Goal: Information Seeking & Learning: Learn about a topic

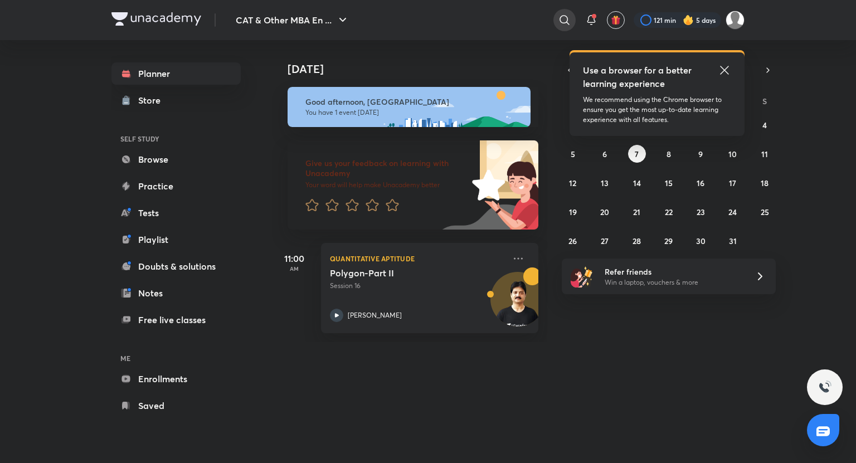
click at [563, 19] on icon at bounding box center [564, 19] width 13 height 13
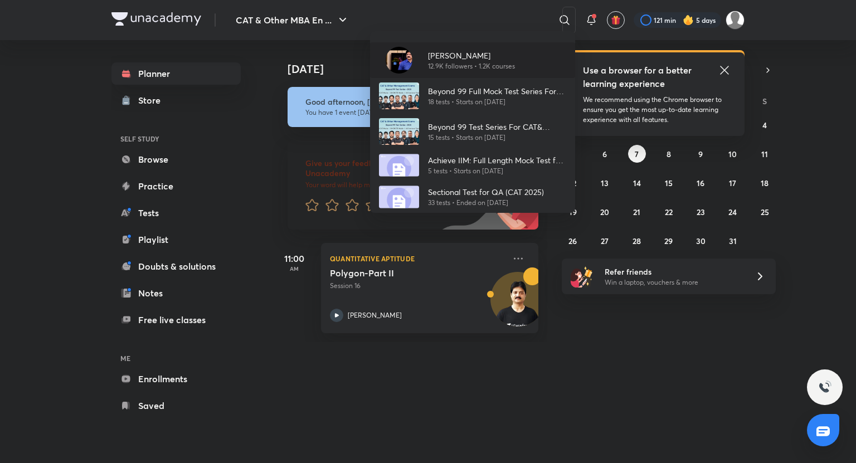
click at [460, 58] on p "[PERSON_NAME]" at bounding box center [471, 56] width 87 height 12
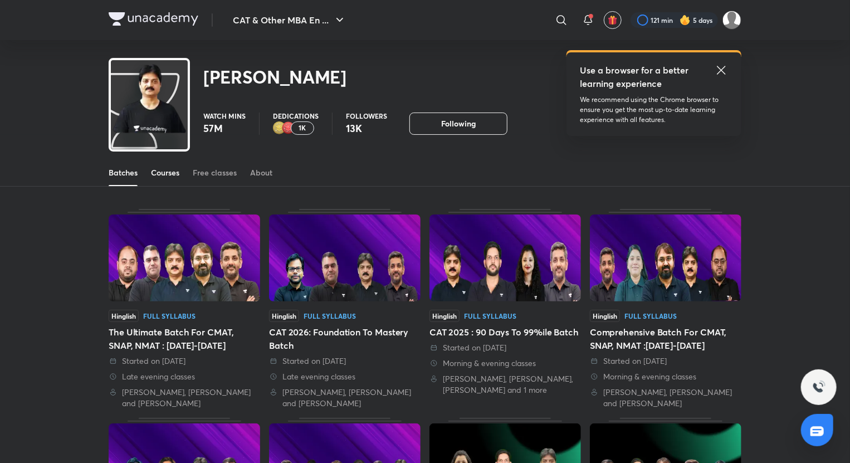
click at [160, 175] on div "Courses" at bounding box center [165, 172] width 28 height 11
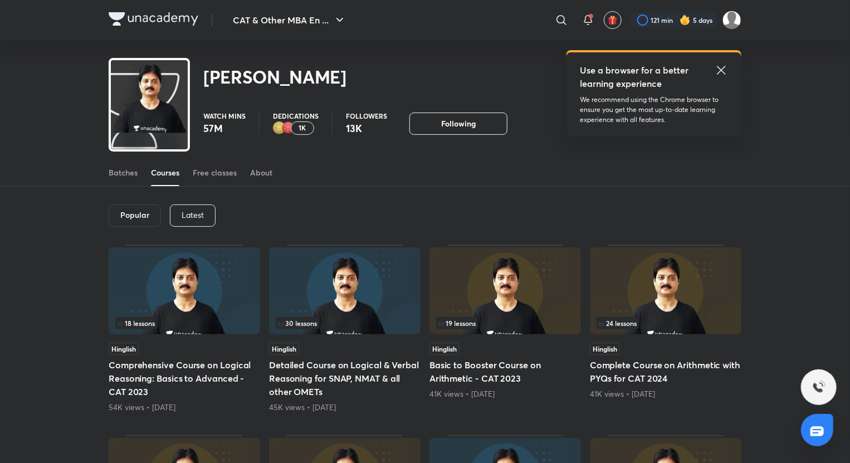
click at [203, 208] on div "Latest" at bounding box center [193, 215] width 46 height 22
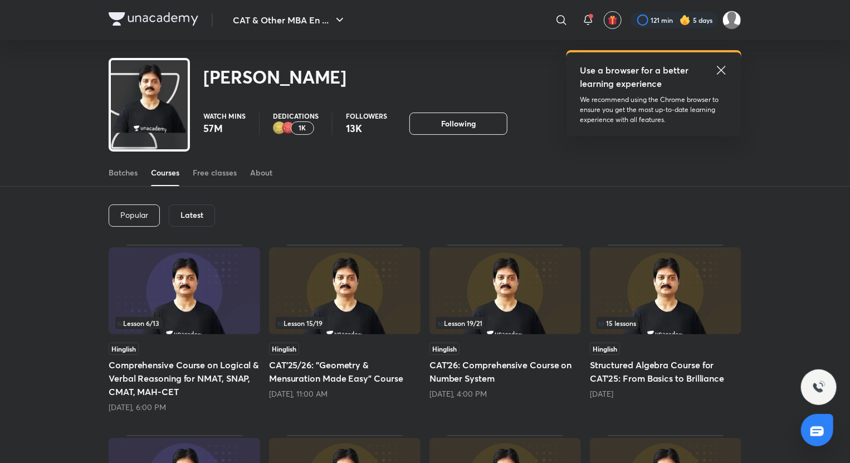
click at [521, 372] on h5 "CAT'26: Comprehensive Course on Number System" at bounding box center [506, 371] width 152 height 27
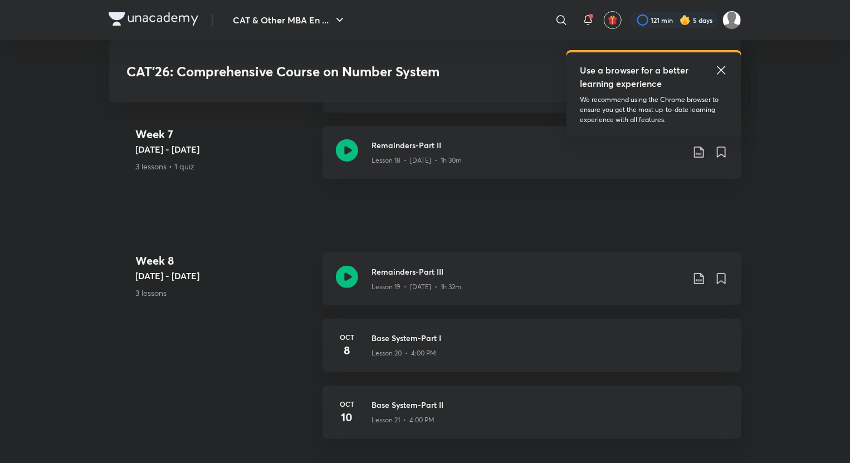
scroll to position [2183, 0]
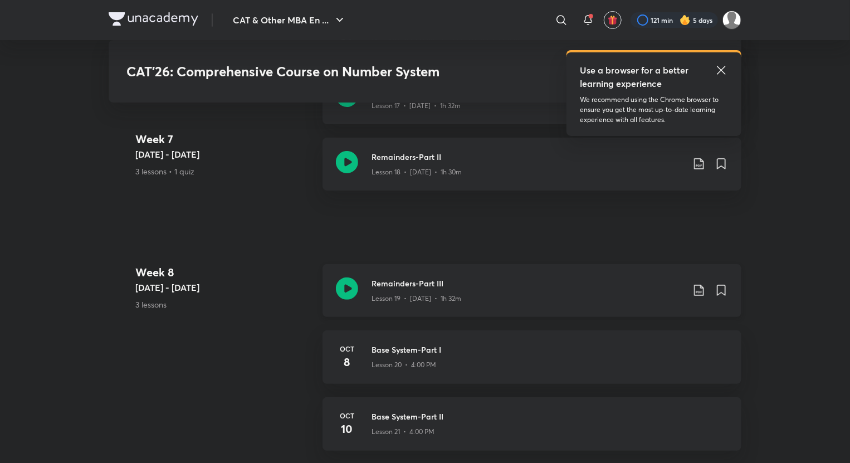
click at [699, 289] on icon at bounding box center [698, 290] width 13 height 13
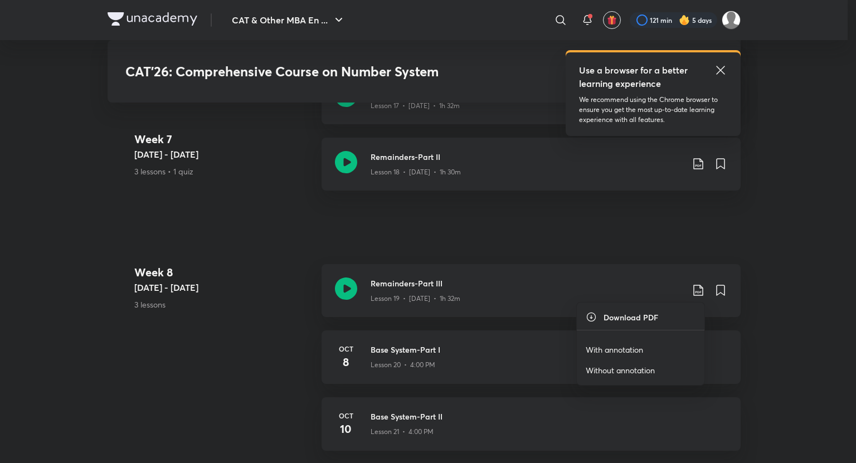
click at [608, 353] on p "With annotation" at bounding box center [613, 350] width 57 height 12
